Goal: Task Accomplishment & Management: Use online tool/utility

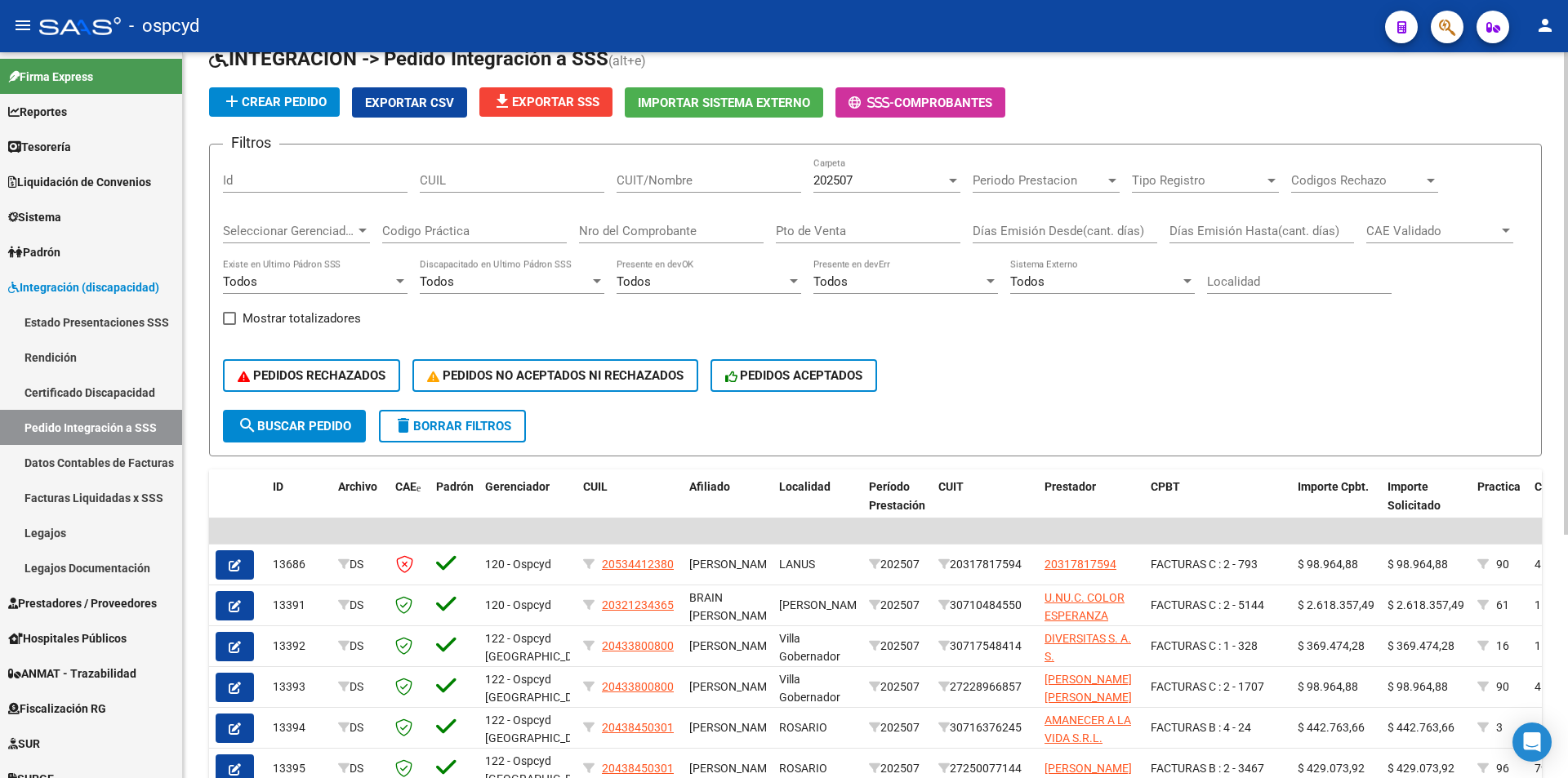
scroll to position [163, 0]
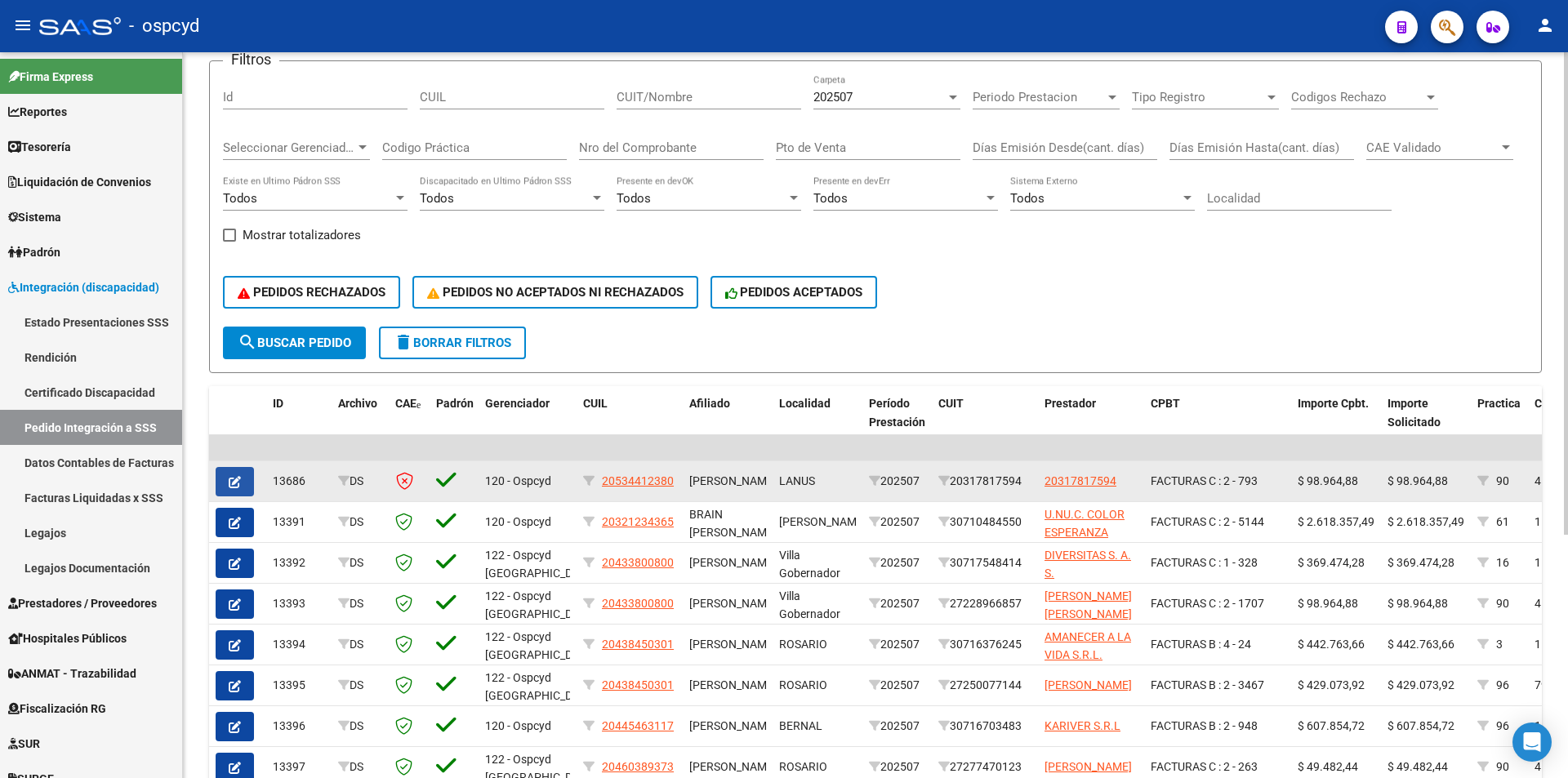
click at [237, 494] on button "button" at bounding box center [234, 481] width 38 height 29
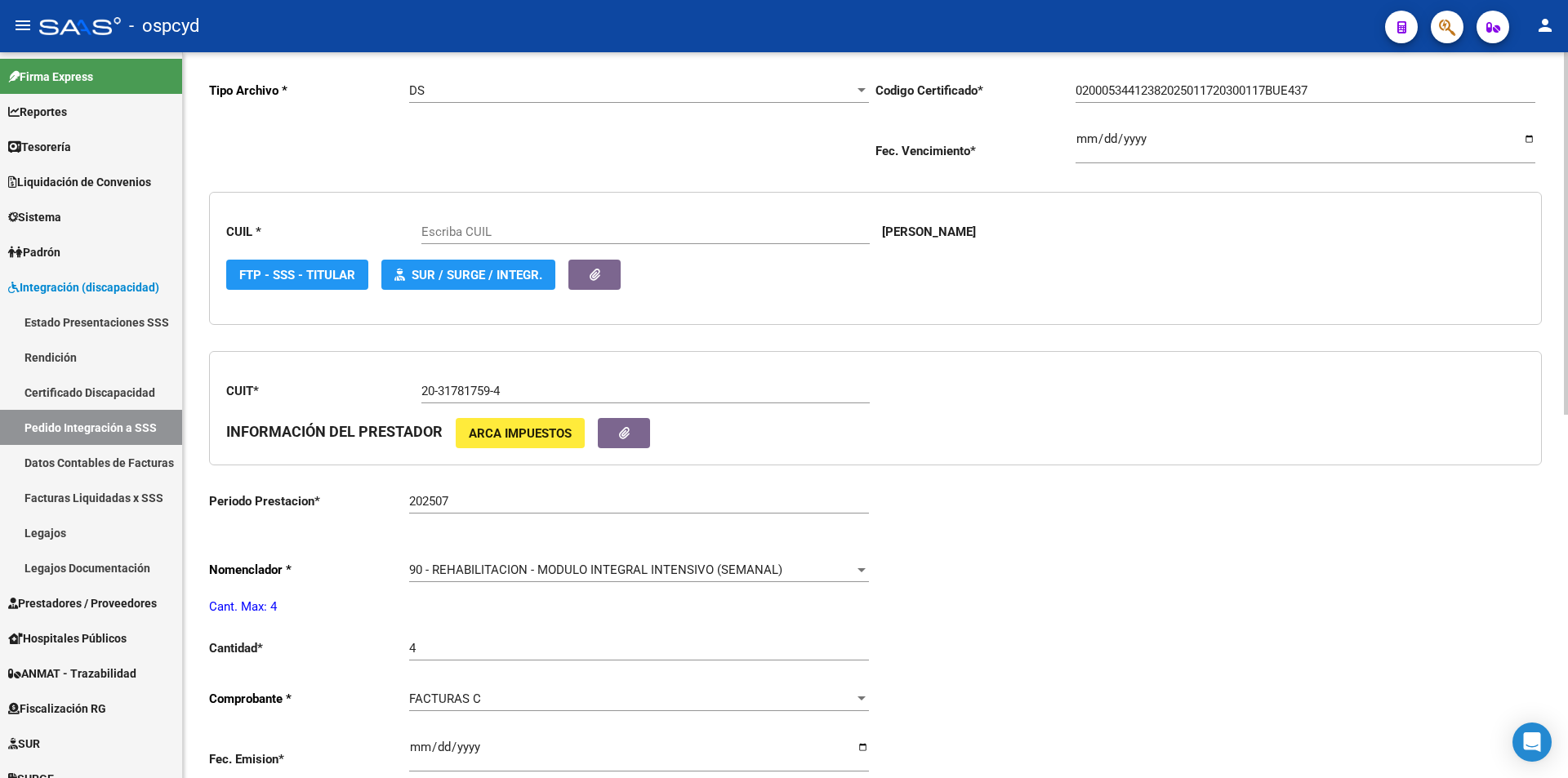
type input "20534412380"
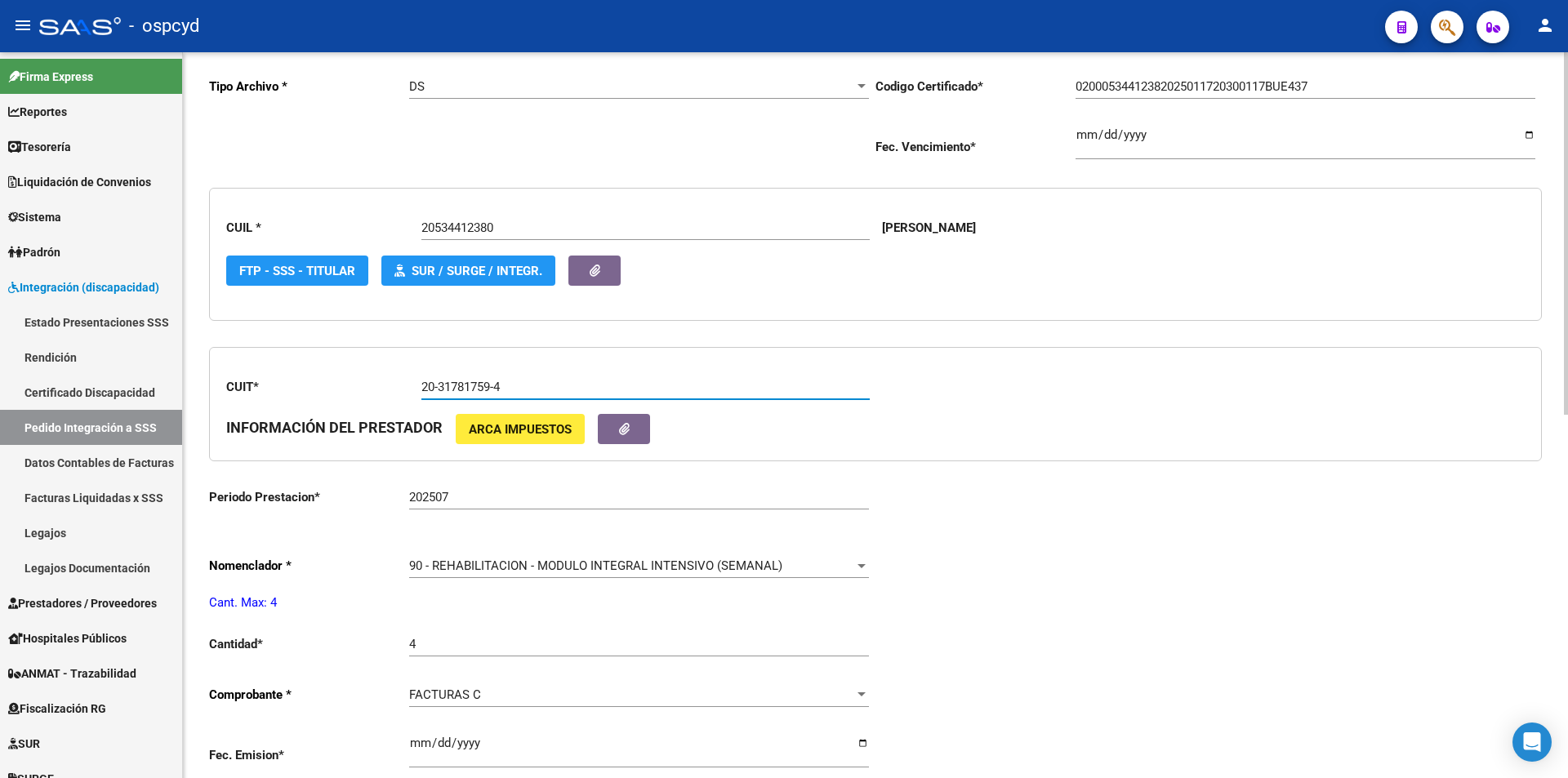
click at [486, 389] on input "20-31781759-4" at bounding box center [645, 388] width 448 height 15
drag, startPoint x: 536, startPoint y: 389, endPoint x: 393, endPoint y: 390, distance: 143.0
click at [396, 390] on app-form-text-field "CUIT * 20-31781759-4 Ingresar el CUIT" at bounding box center [547, 388] width 643 height 15
click at [71, 426] on link "Pedido Integración a SSS" at bounding box center [91, 428] width 182 height 35
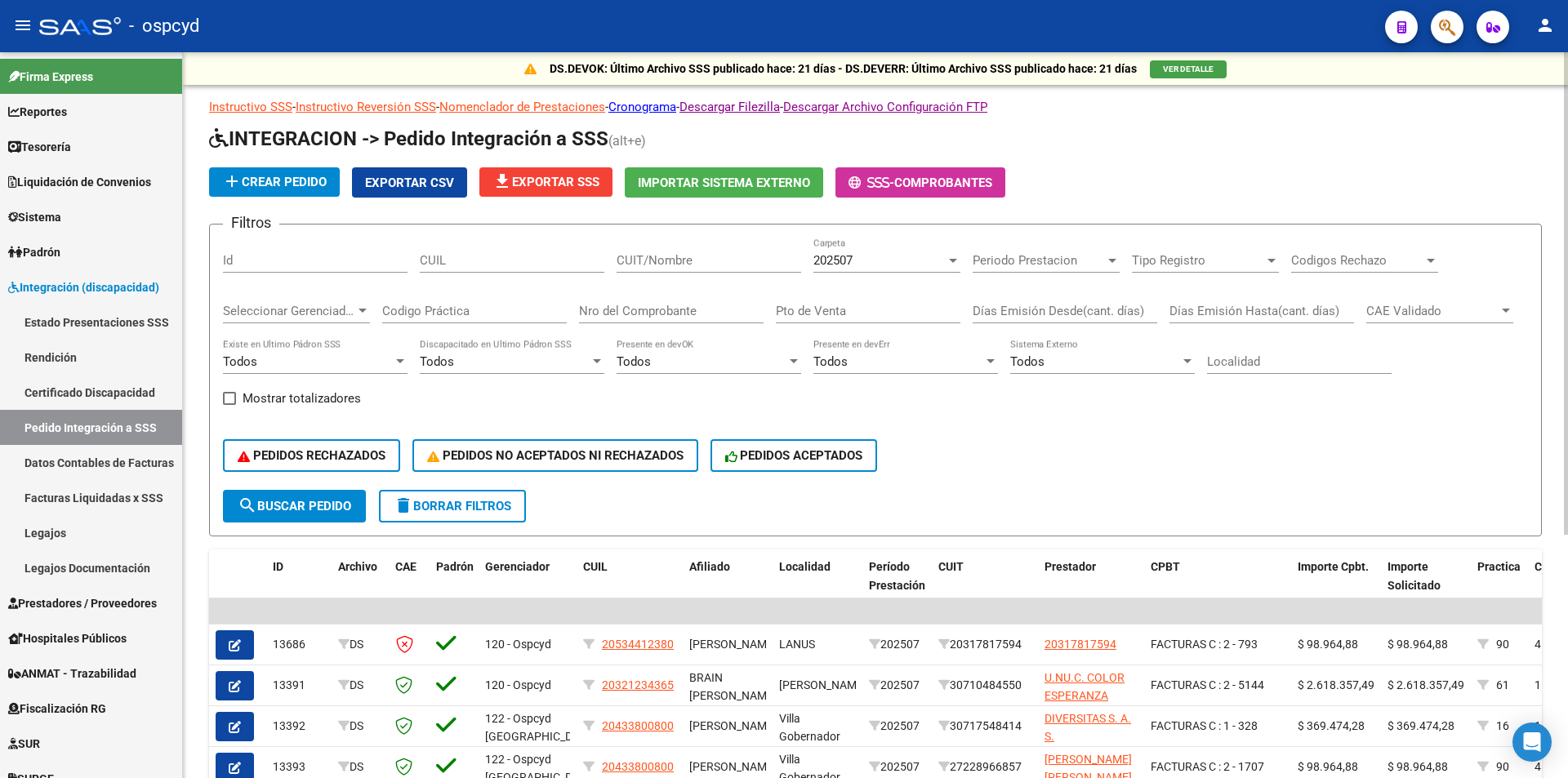
click at [767, 184] on span "Importar Sistema Externo" at bounding box center [724, 183] width 172 height 15
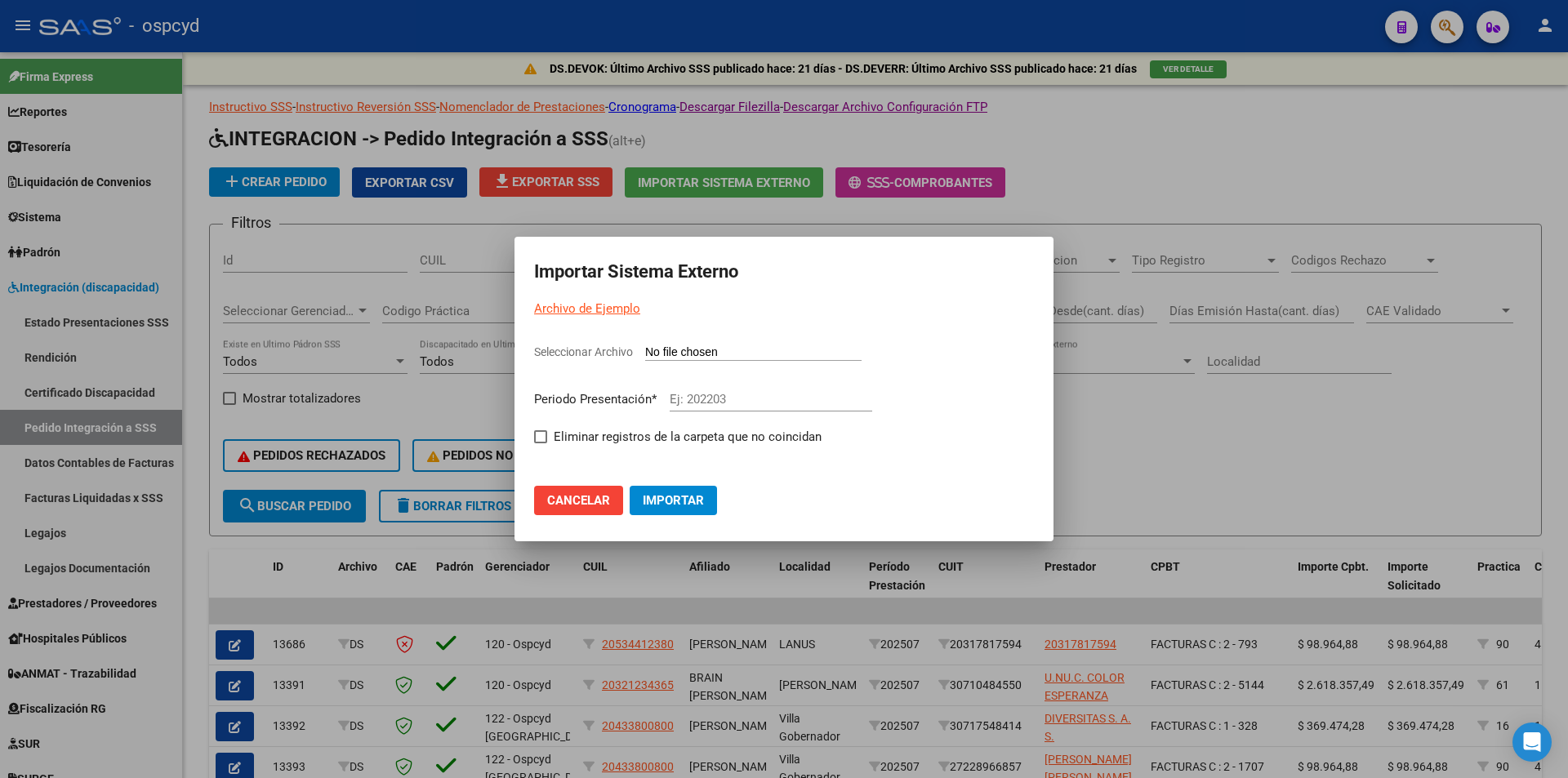
click at [703, 359] on input "Seleccionar Archivo" at bounding box center [754, 353] width 217 height 16
type input "C:\fakepath\103402_ds.txt"
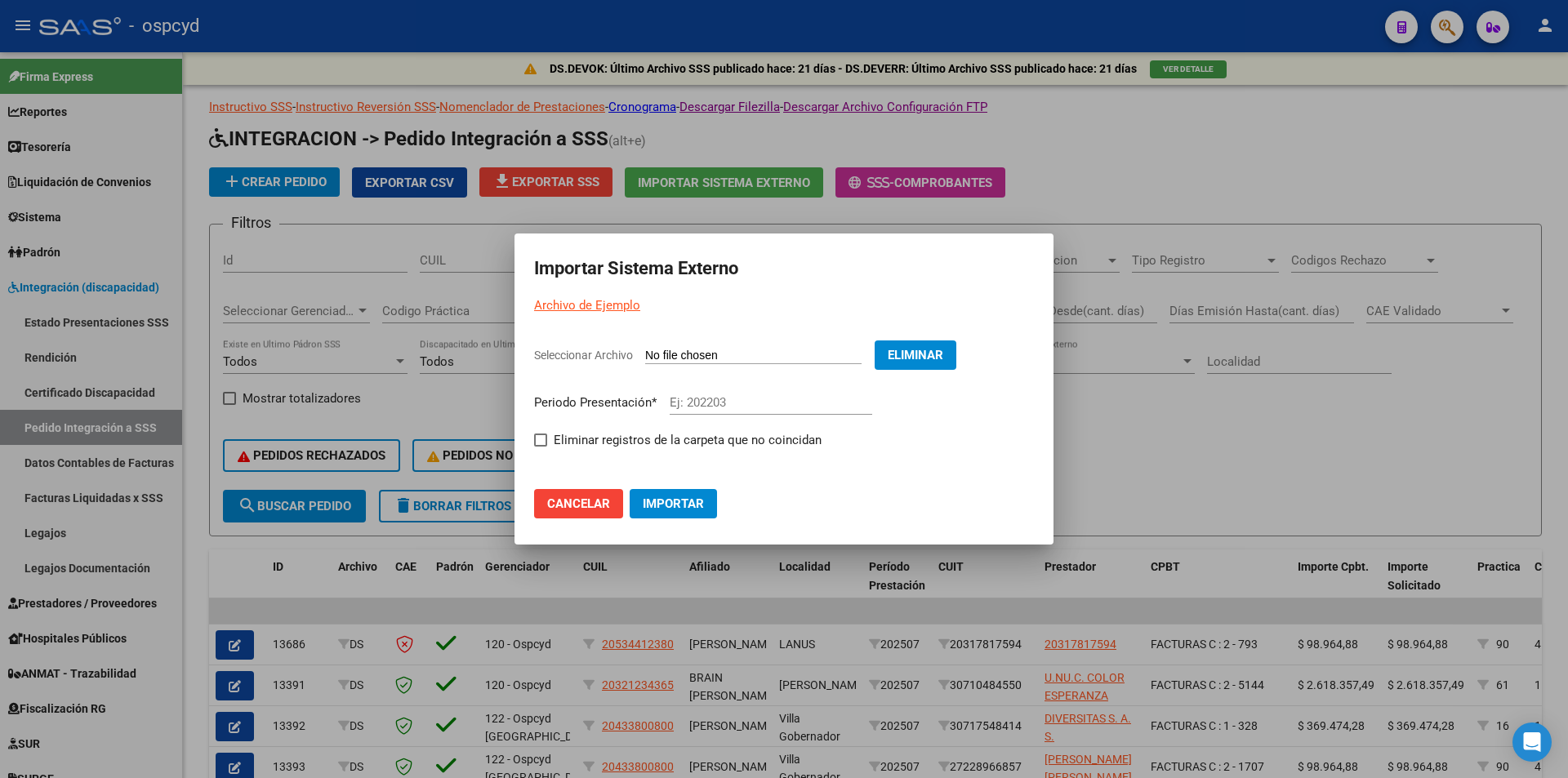
click at [724, 417] on div "Ej: 202203" at bounding box center [770, 410] width 203 height 40
click at [717, 409] on input "Ej: 202203" at bounding box center [770, 403] width 203 height 15
type input "202507"
click at [650, 500] on span "Importar" at bounding box center [673, 504] width 62 height 15
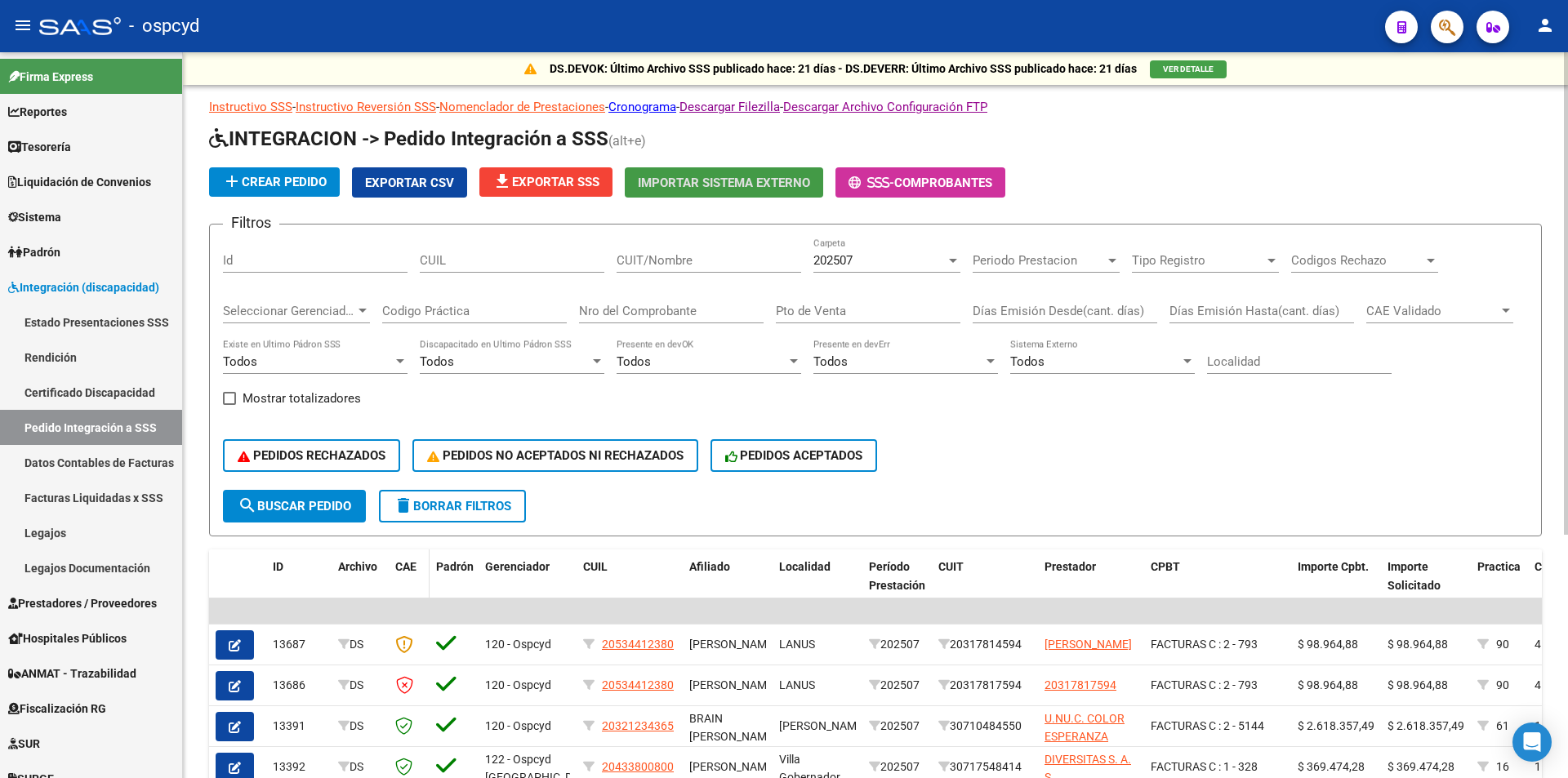
click at [406, 566] on span "CAE" at bounding box center [405, 567] width 21 height 13
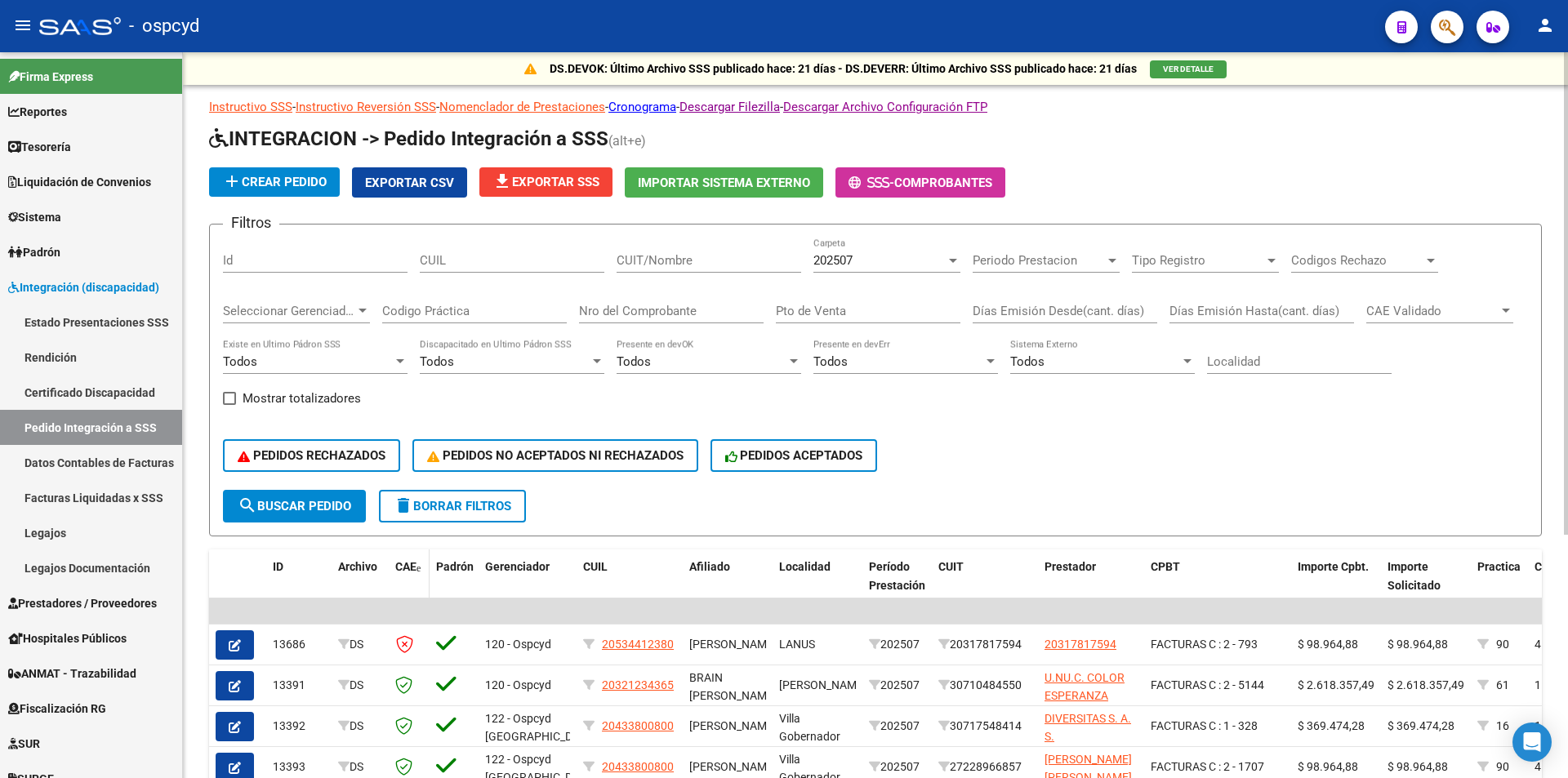
click at [406, 566] on span "CAE" at bounding box center [405, 567] width 21 height 13
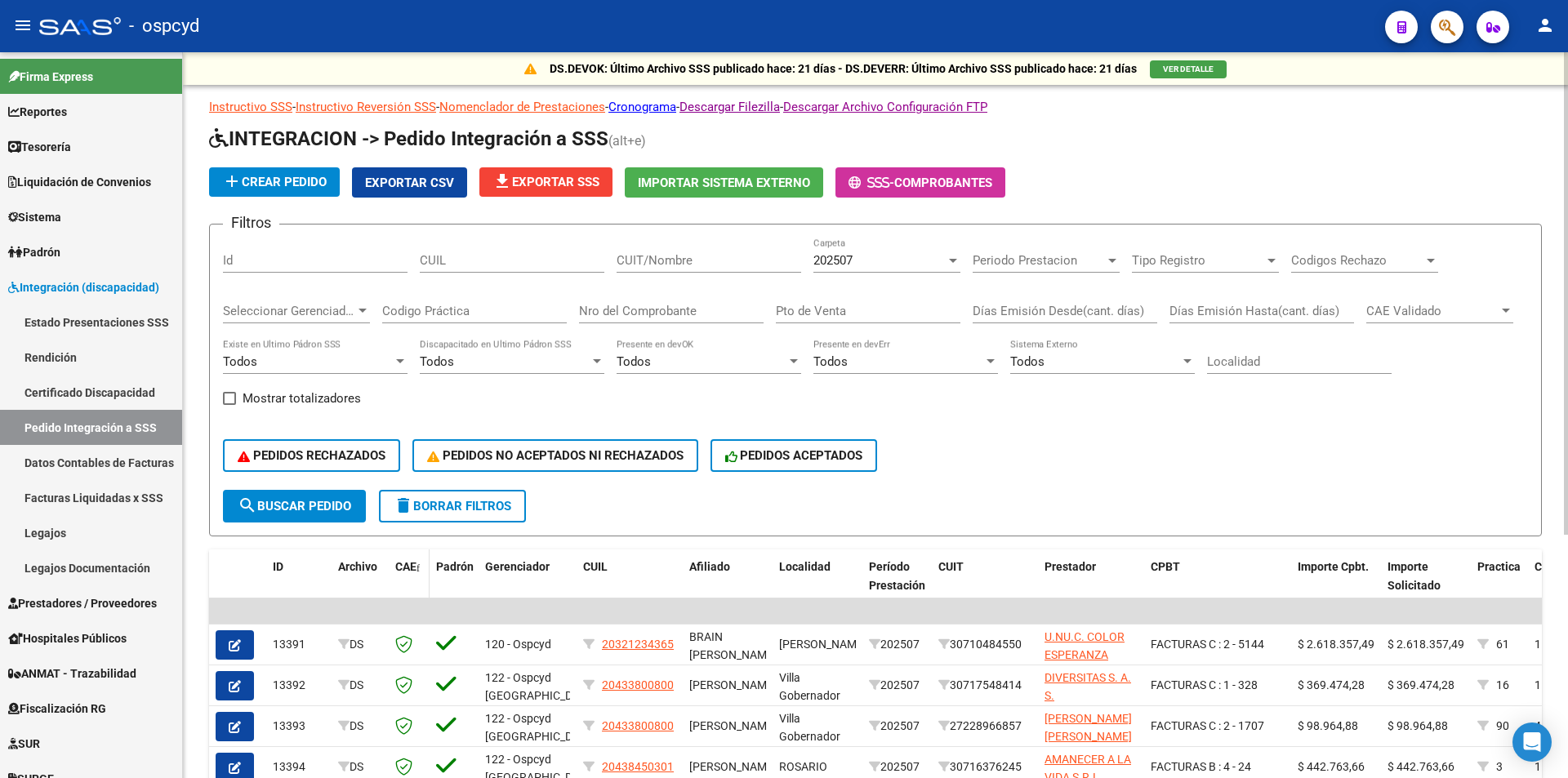
click at [406, 566] on span "CAE" at bounding box center [405, 567] width 21 height 13
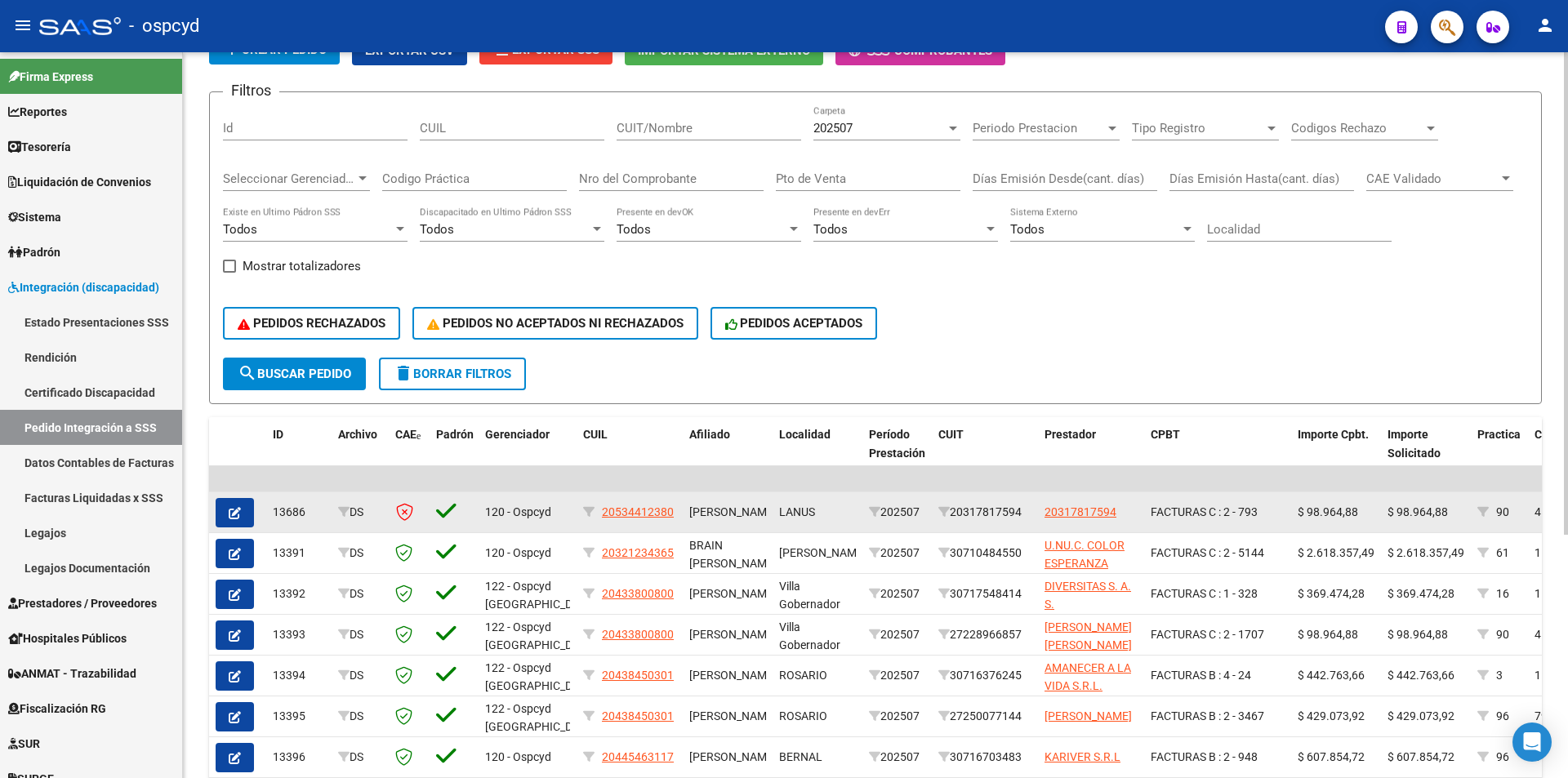
scroll to position [163, 0]
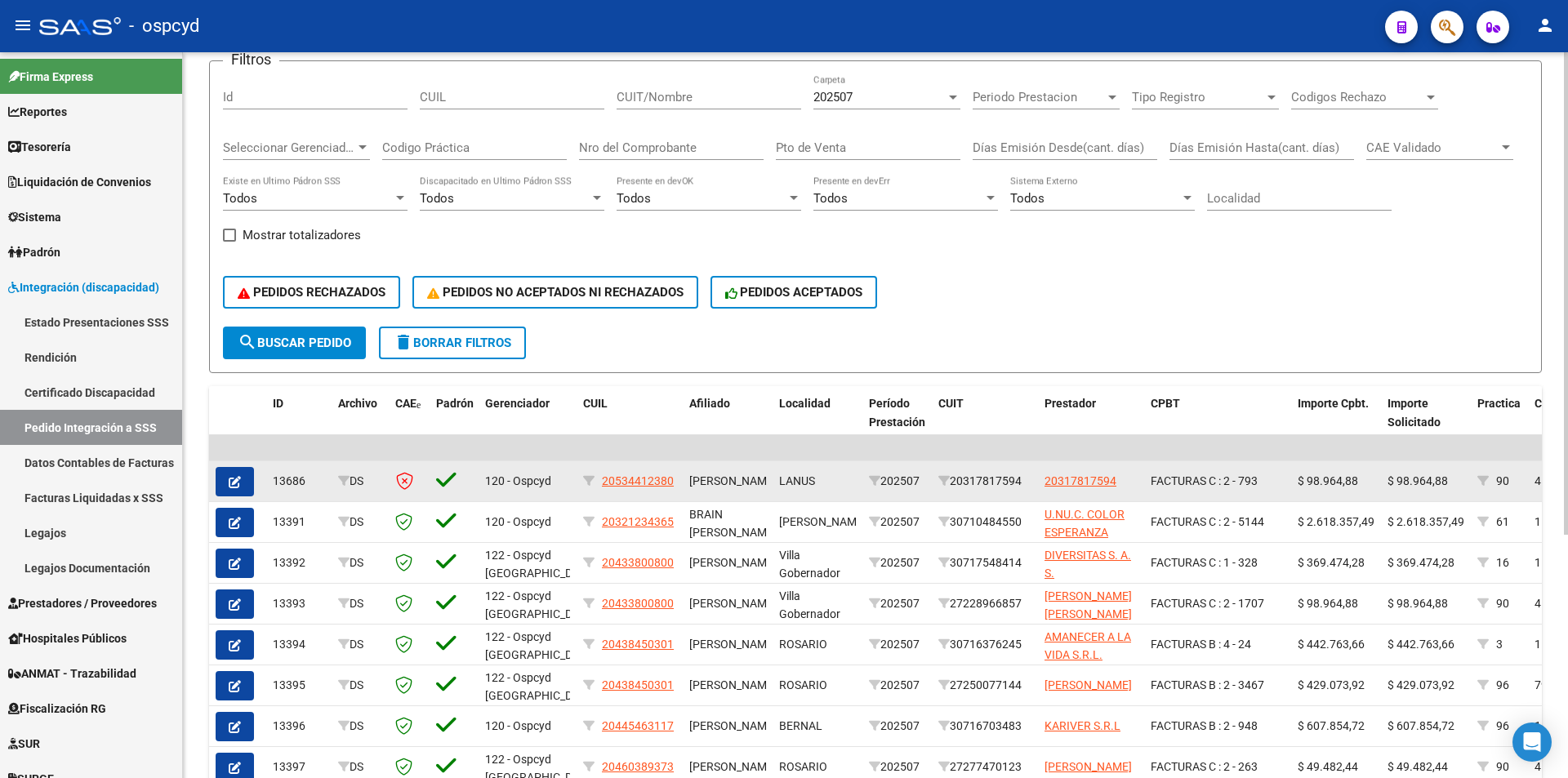
click at [240, 476] on icon "button" at bounding box center [234, 482] width 12 height 12
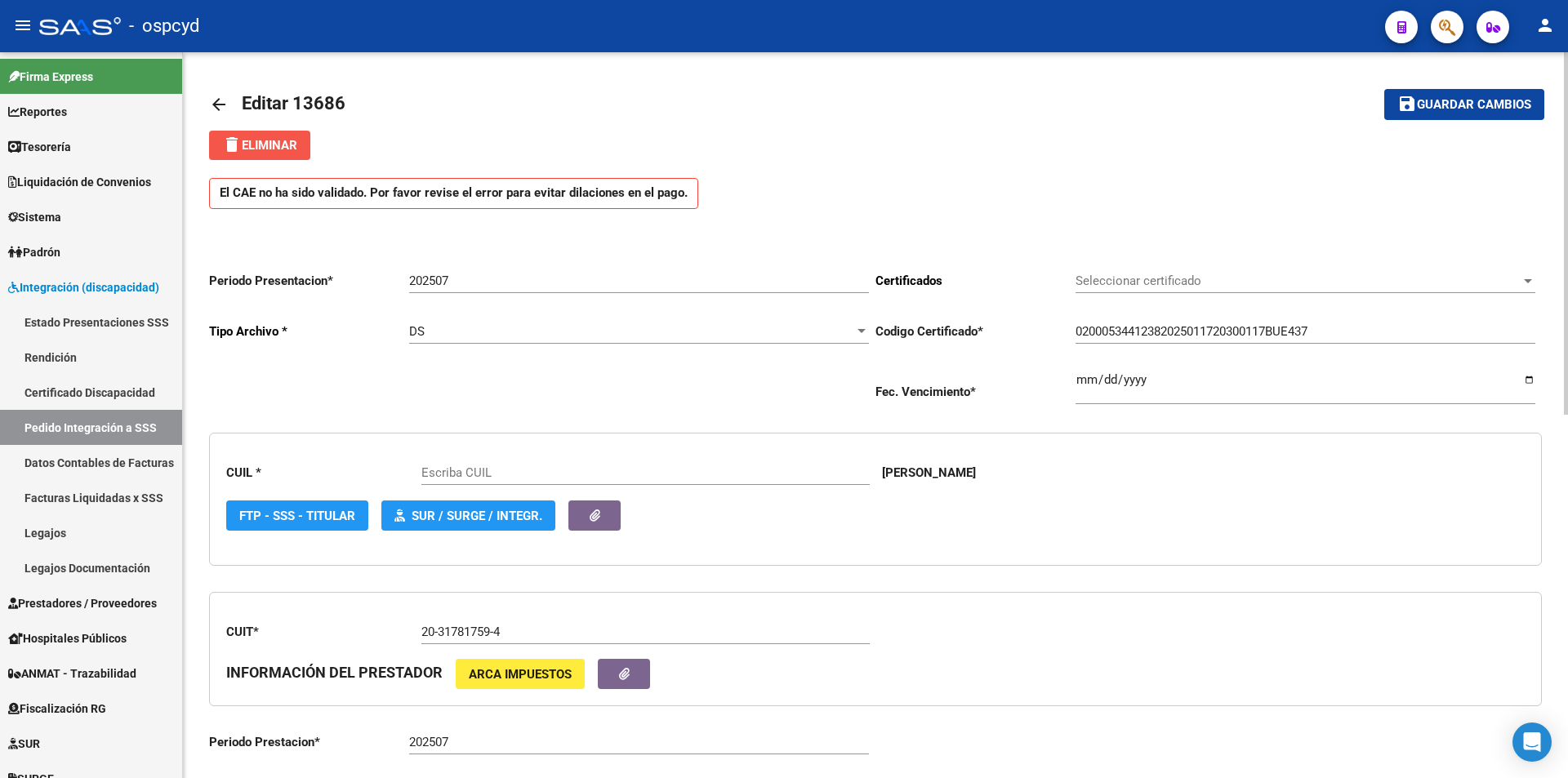
click at [261, 145] on span "delete Eliminar" at bounding box center [260, 146] width 75 height 15
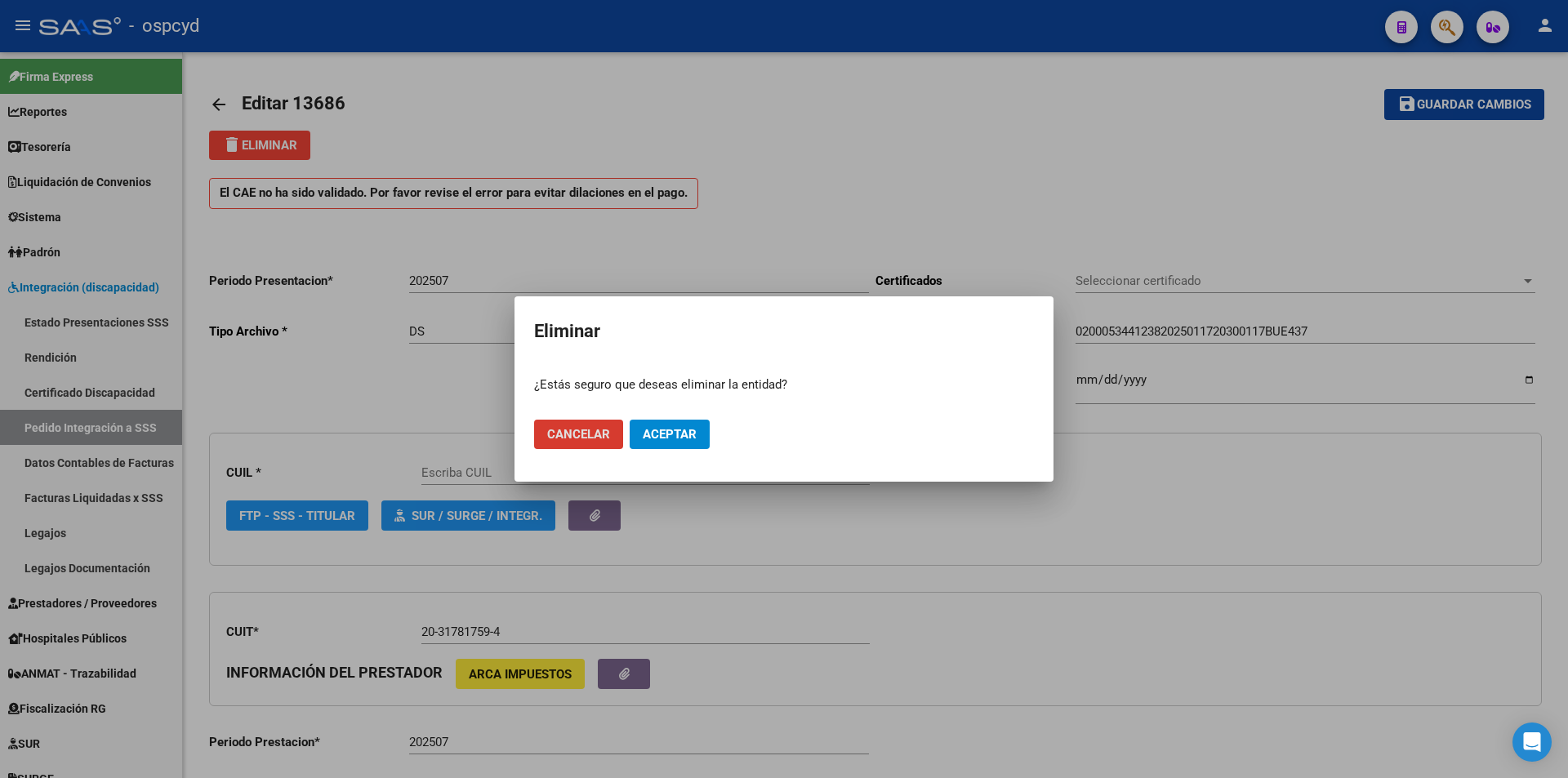
click at [663, 431] on span "Aceptar" at bounding box center [670, 434] width 54 height 15
type input "20534412380"
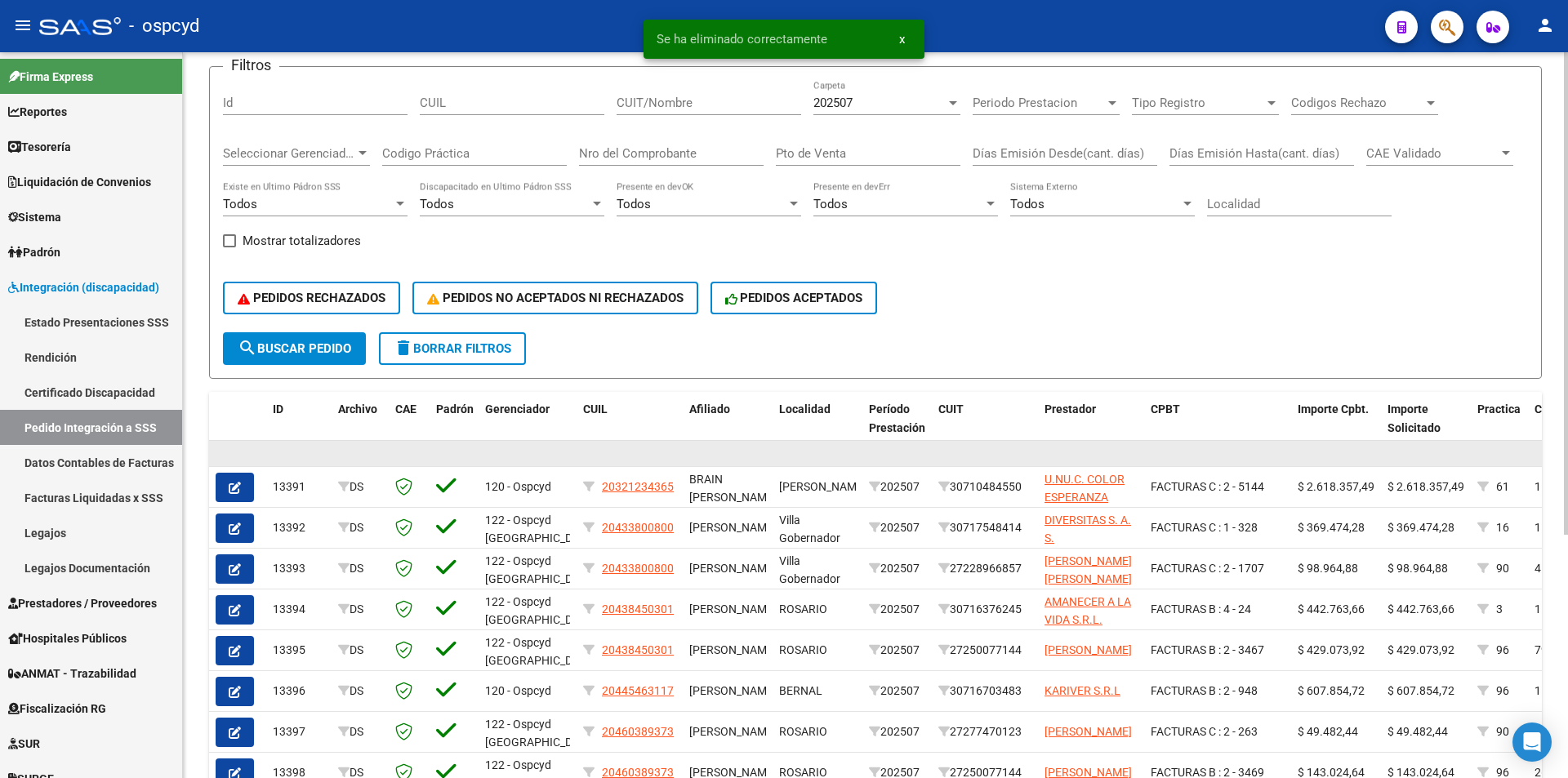
scroll to position [163, 0]
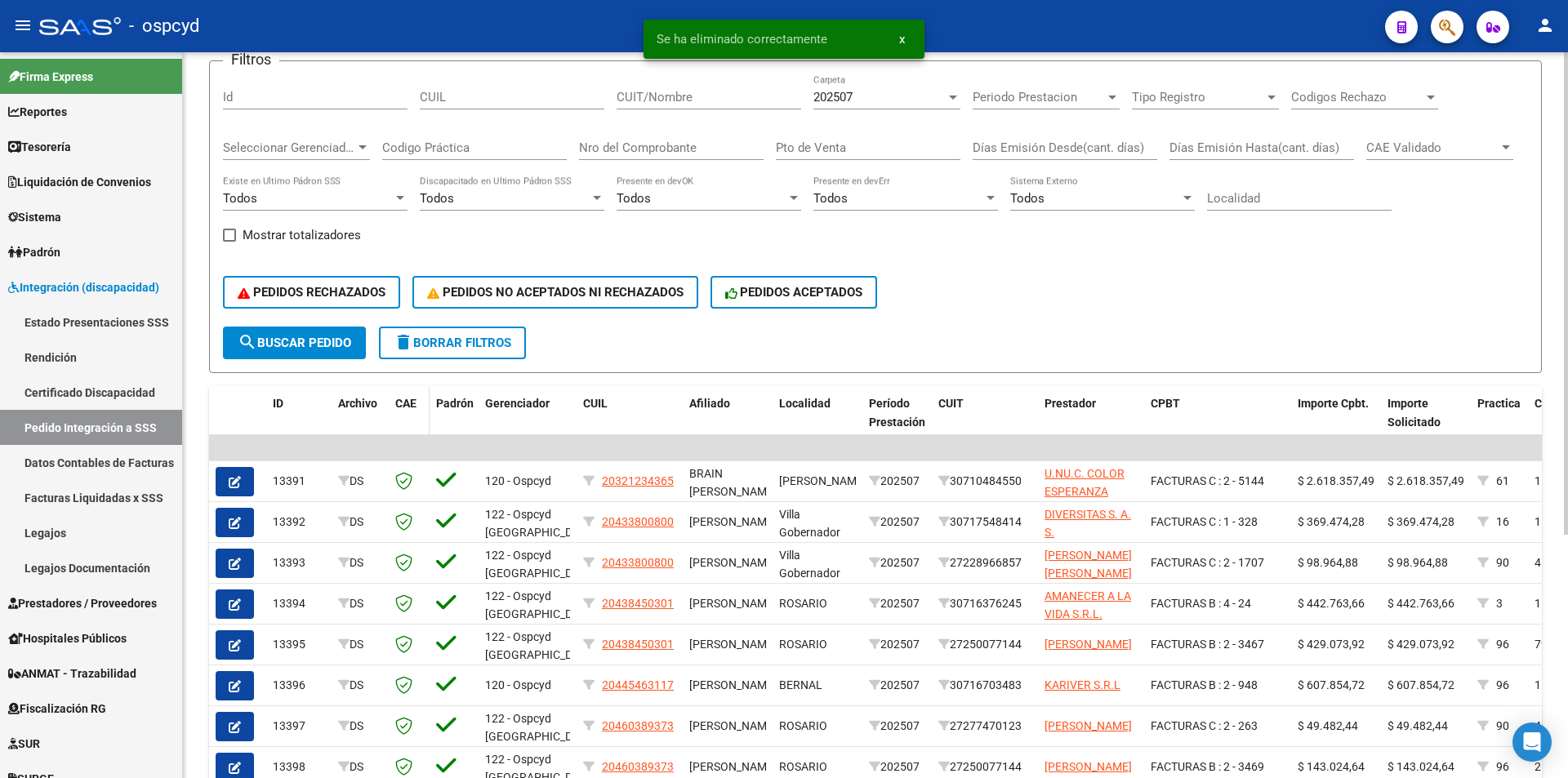
click at [412, 400] on span "CAE" at bounding box center [405, 403] width 21 height 13
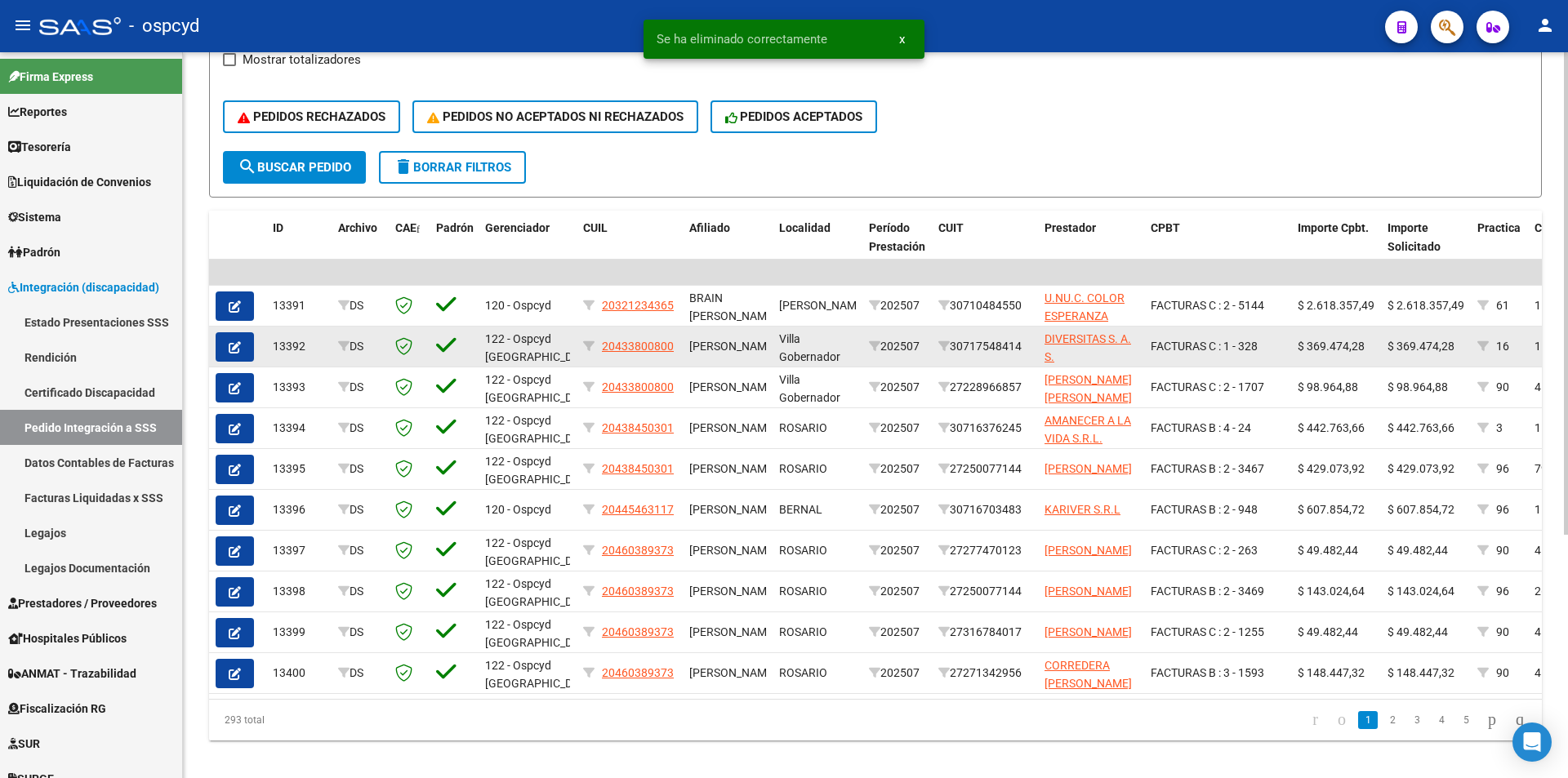
scroll to position [366, 0]
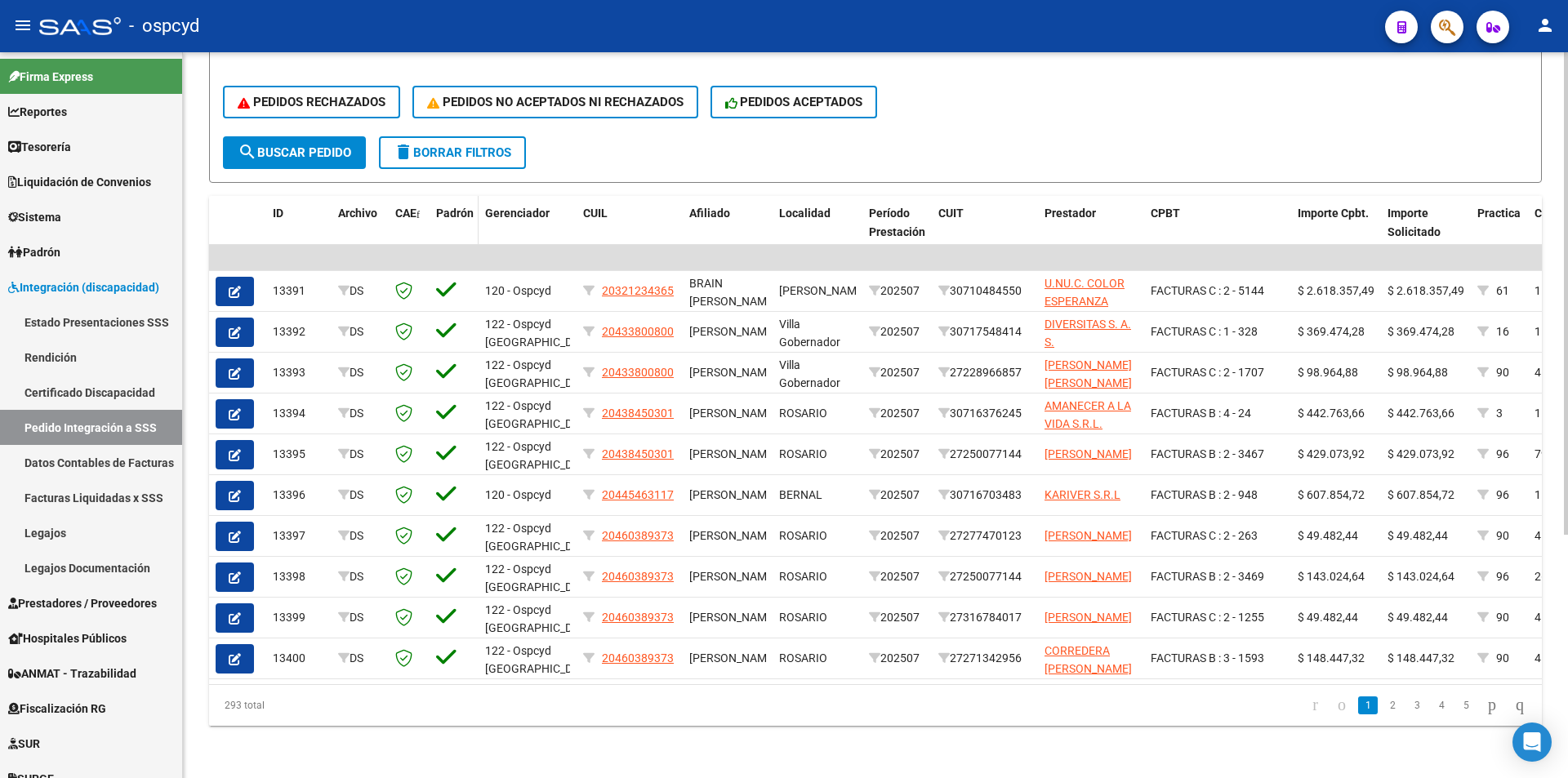
click at [447, 206] on span "Padrón" at bounding box center [455, 213] width 37 height 13
